Goal: Navigation & Orientation: Find specific page/section

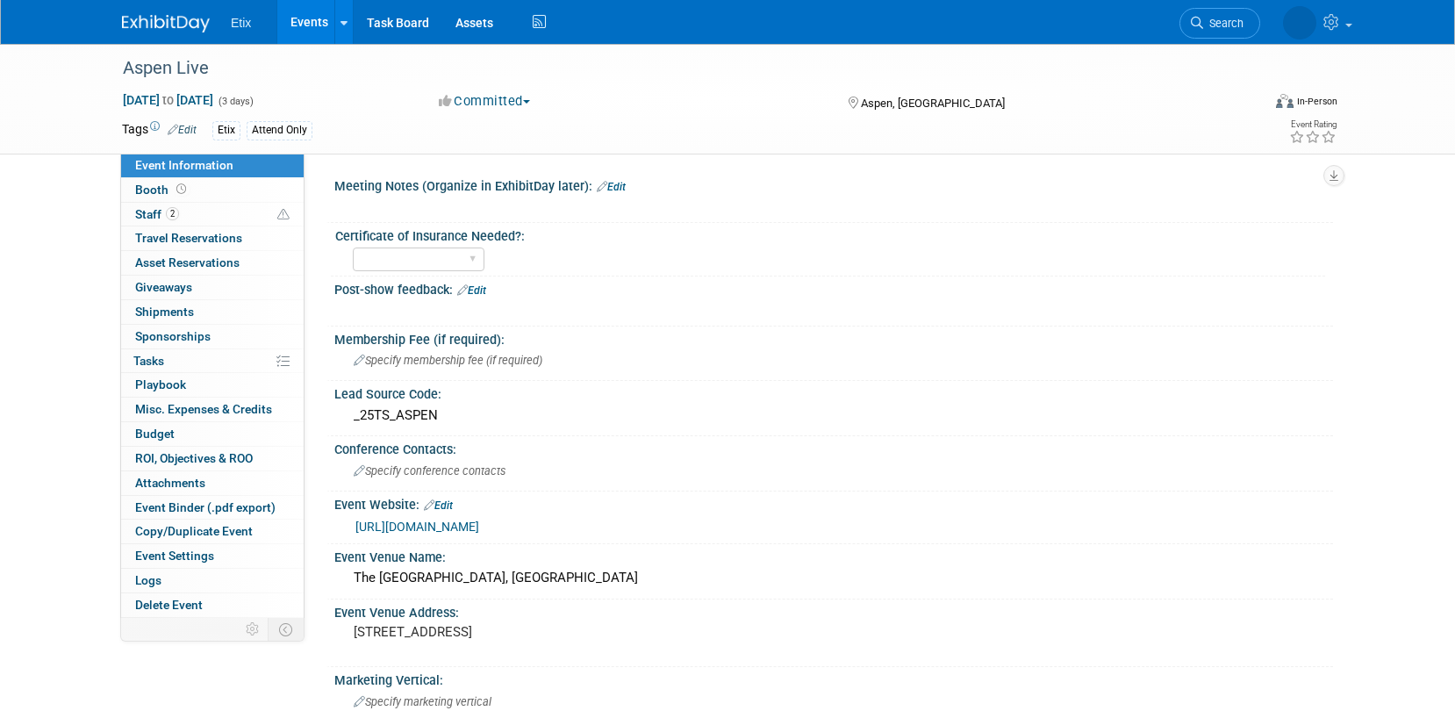
click at [300, 26] on link "Events" at bounding box center [309, 22] width 64 height 44
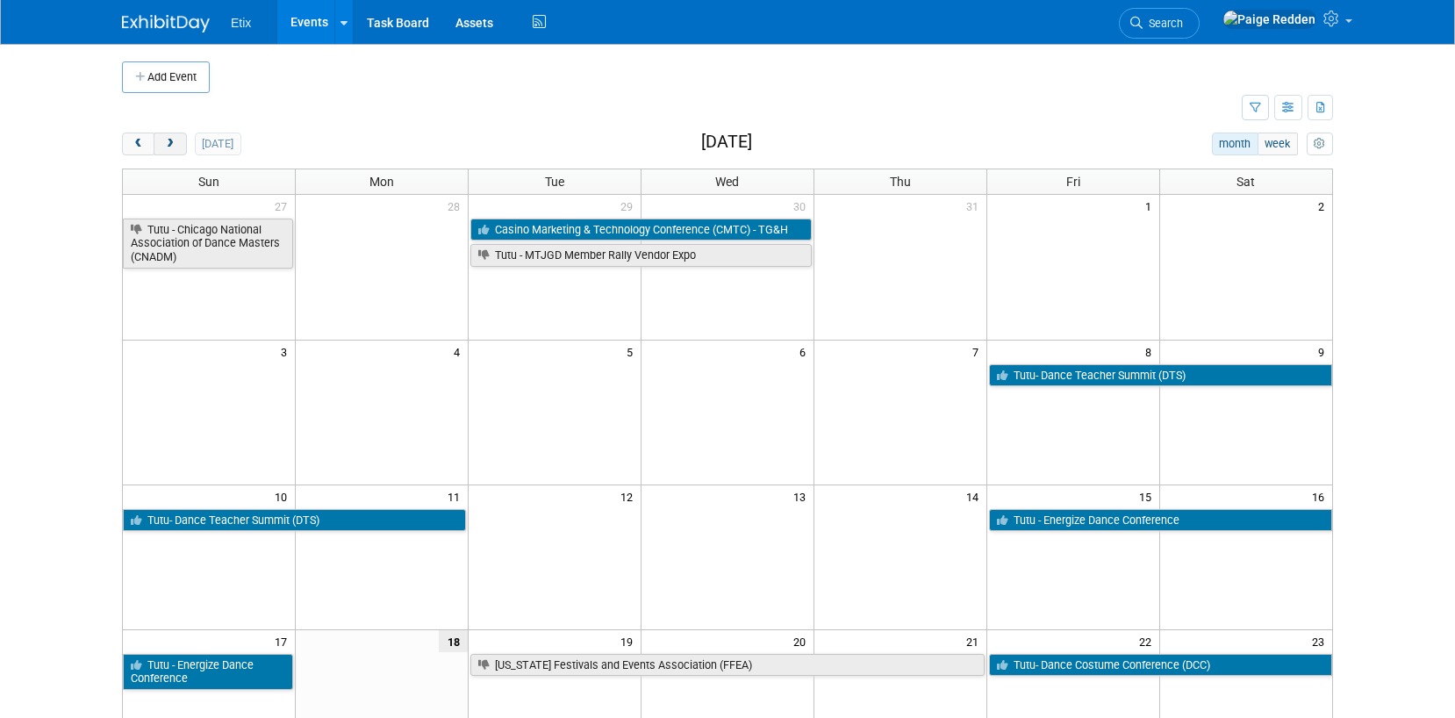
click at [176, 146] on span "next" at bounding box center [169, 144] width 13 height 11
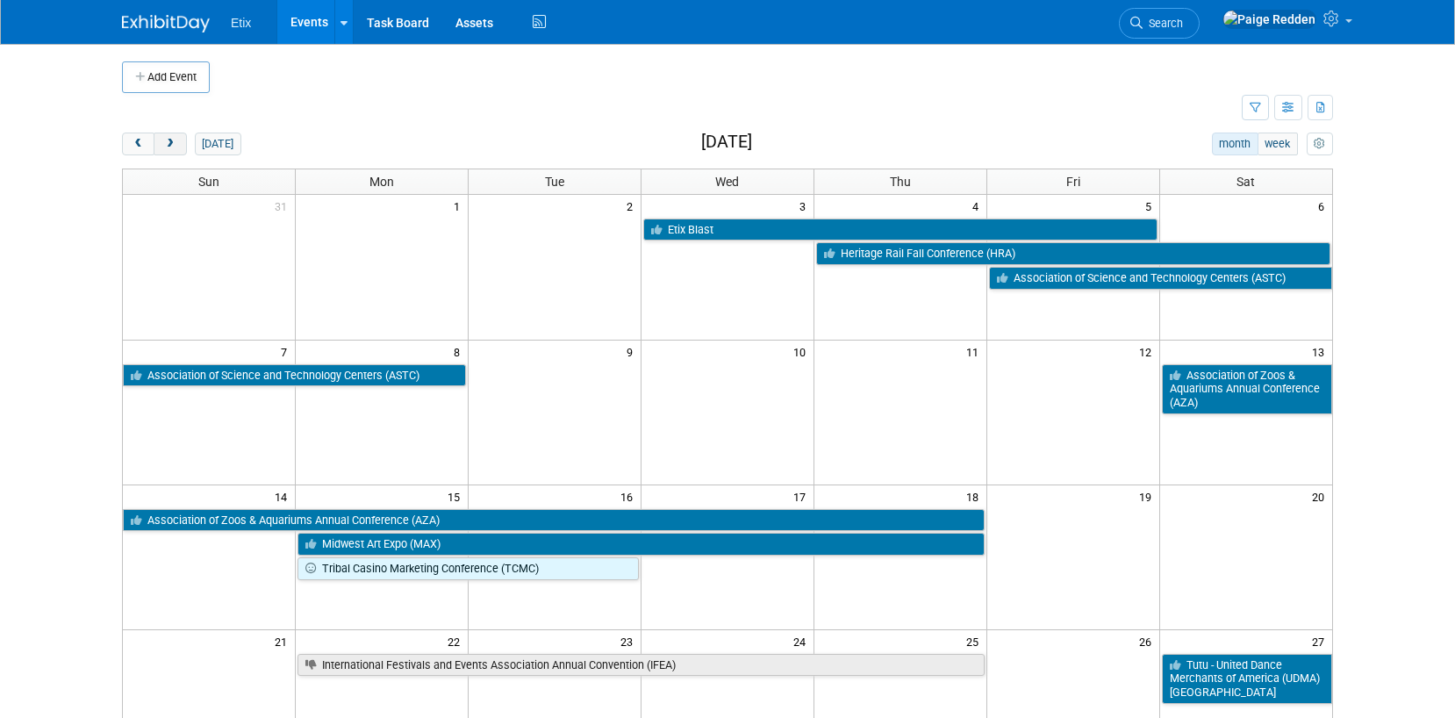
click at [176, 146] on span "next" at bounding box center [169, 144] width 13 height 11
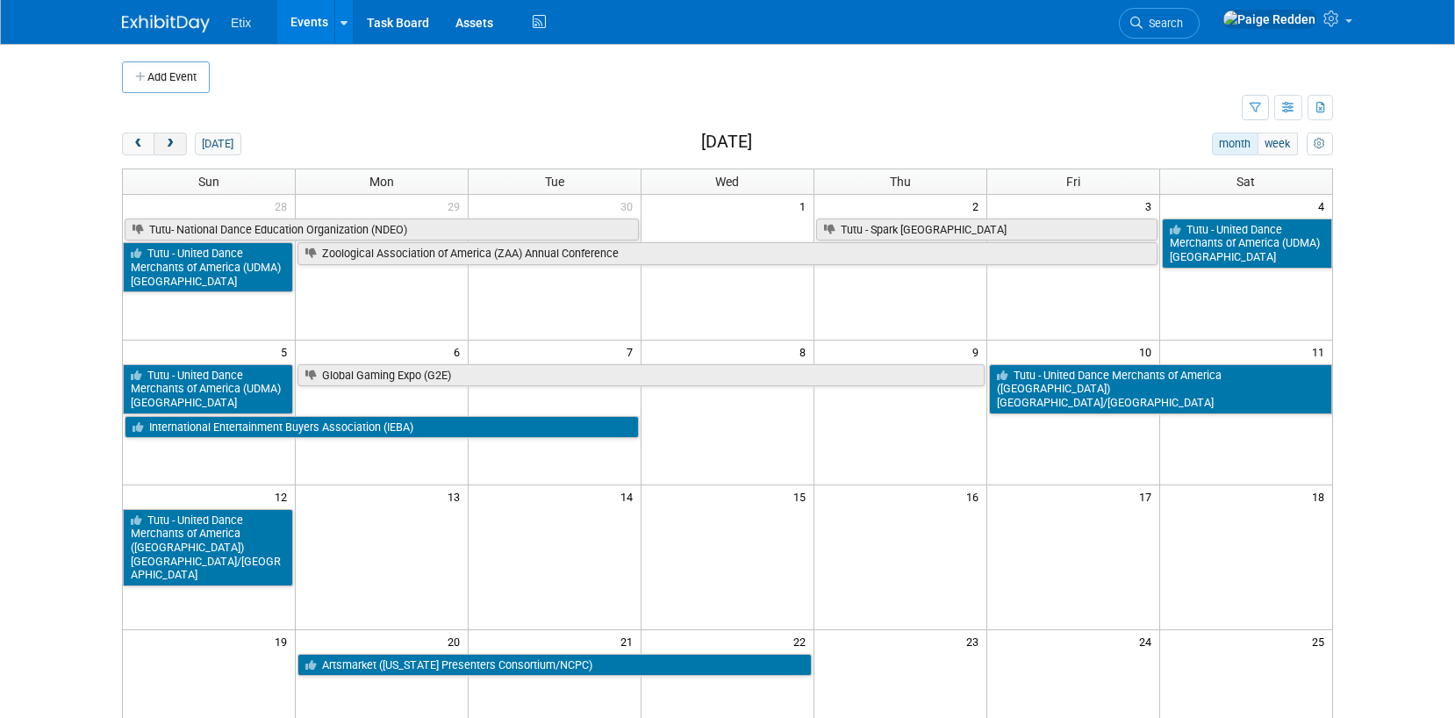
click at [176, 146] on span "next" at bounding box center [169, 144] width 13 height 11
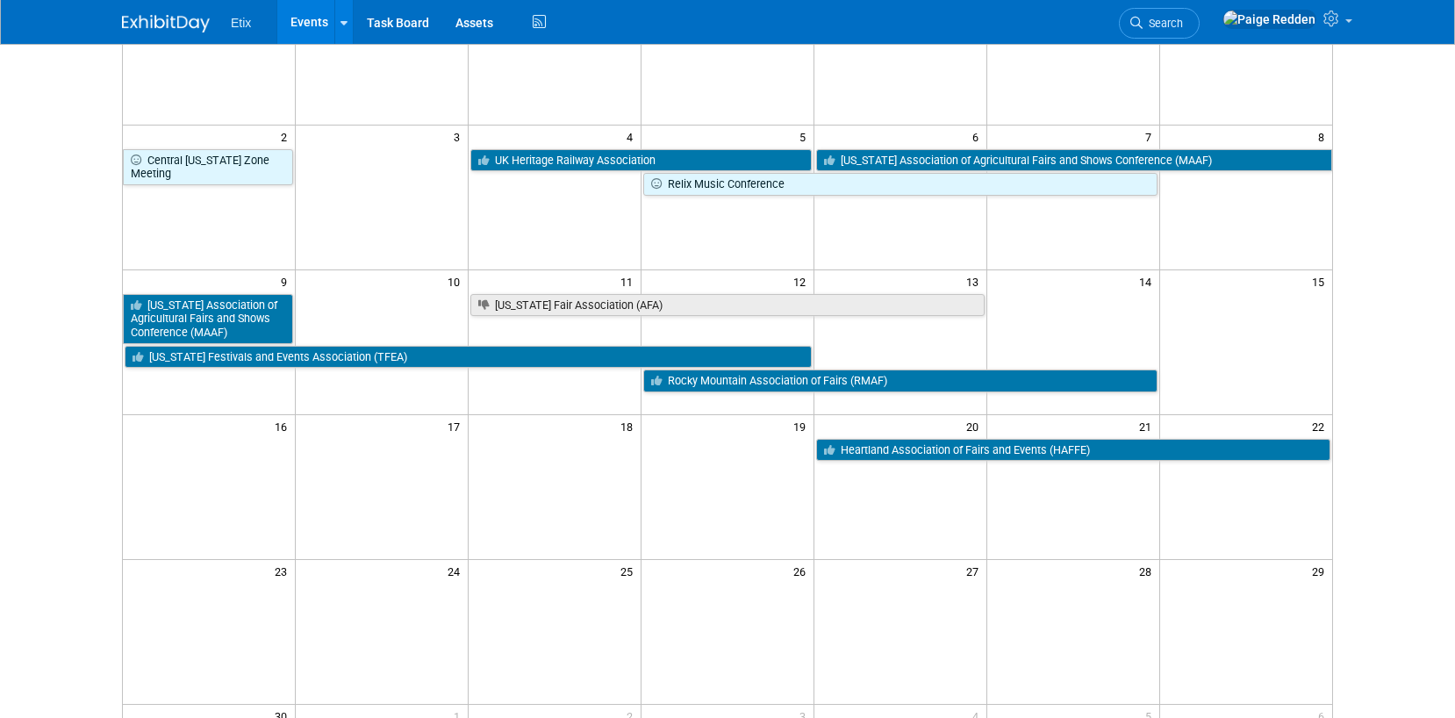
scroll to position [223, 0]
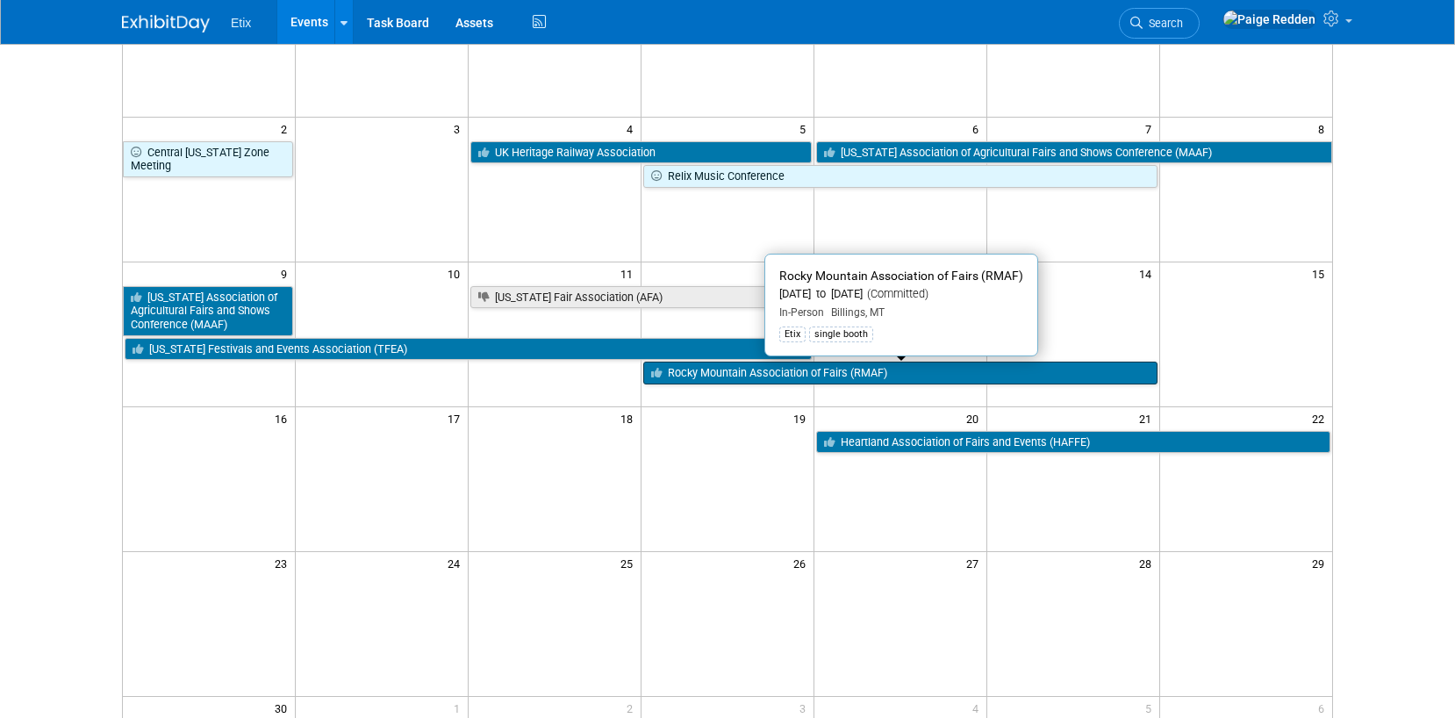
click at [728, 375] on link "Rocky Mountain Association of Fairs (RMAF)" at bounding box center [900, 372] width 514 height 23
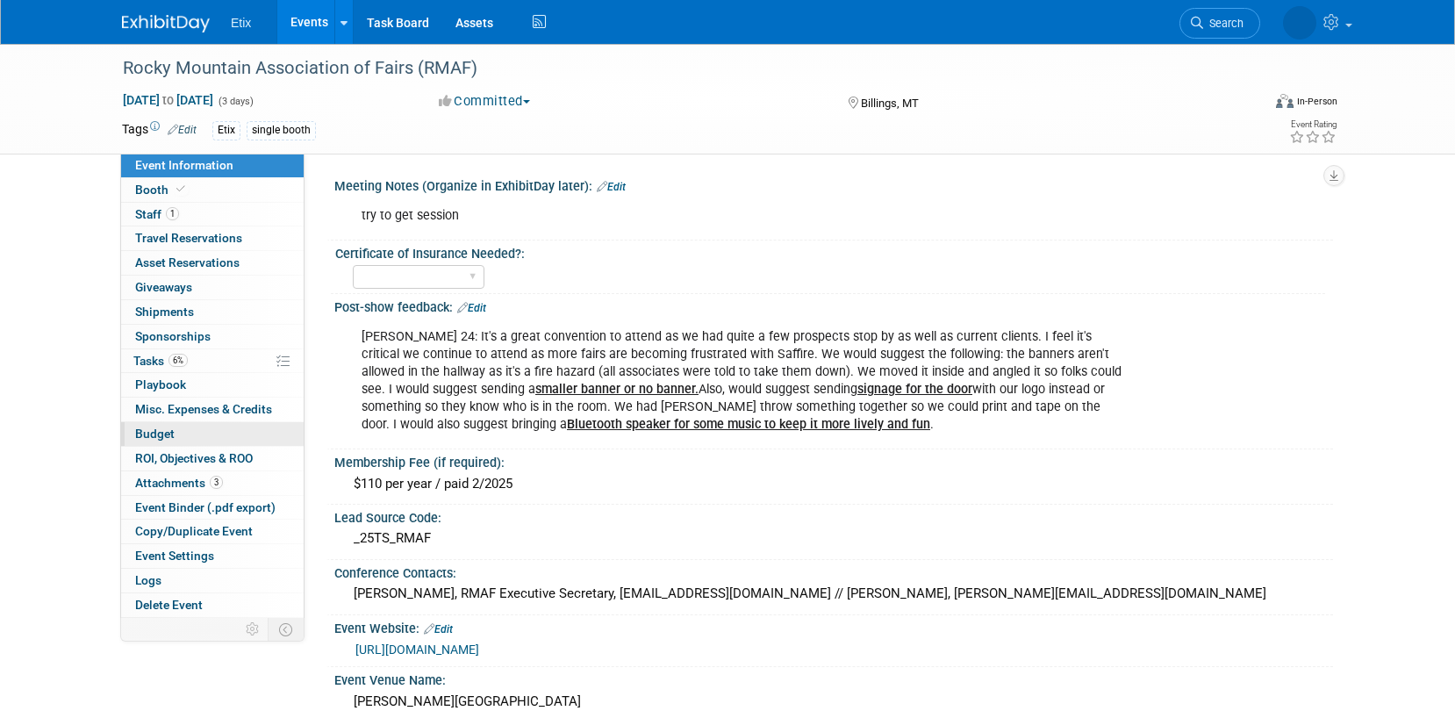
click at [155, 435] on span "Budget" at bounding box center [154, 433] width 39 height 14
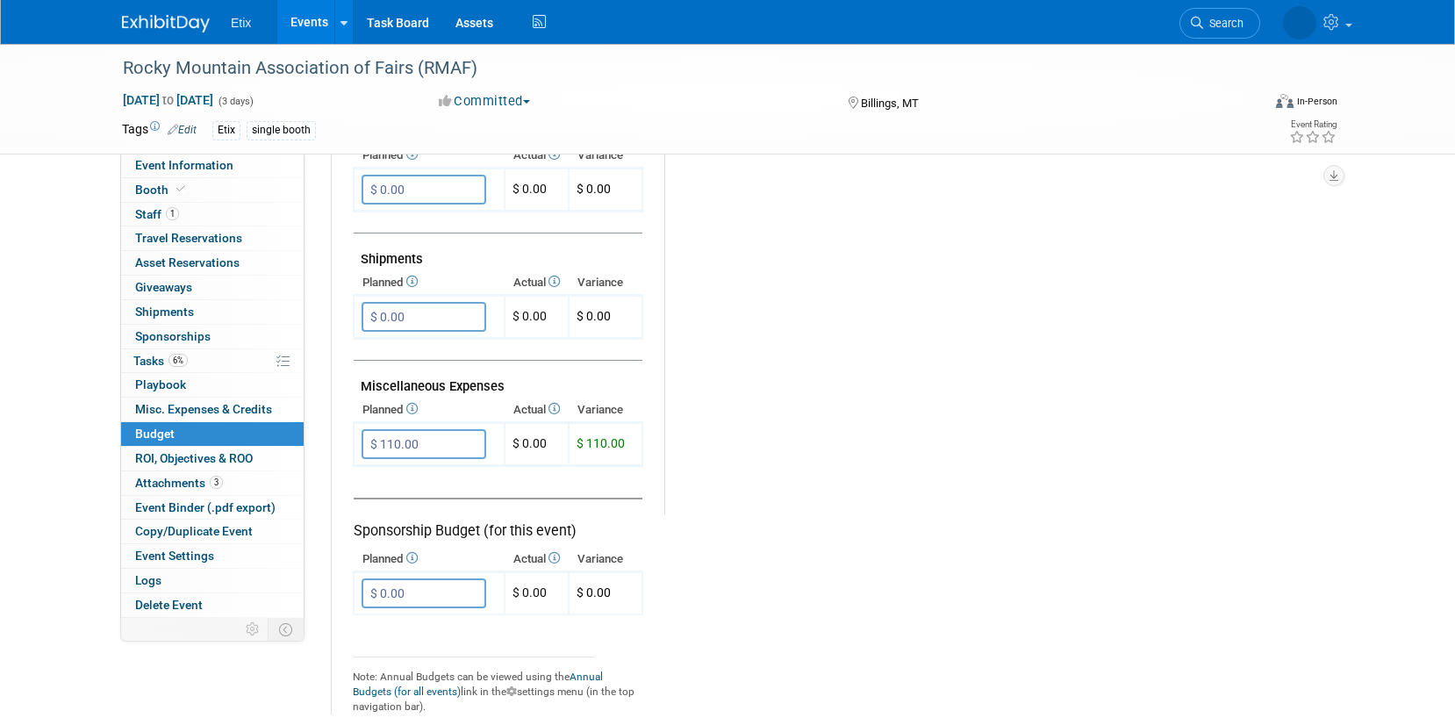
scroll to position [1075, 0]
